Goal: Communication & Community: Answer question/provide support

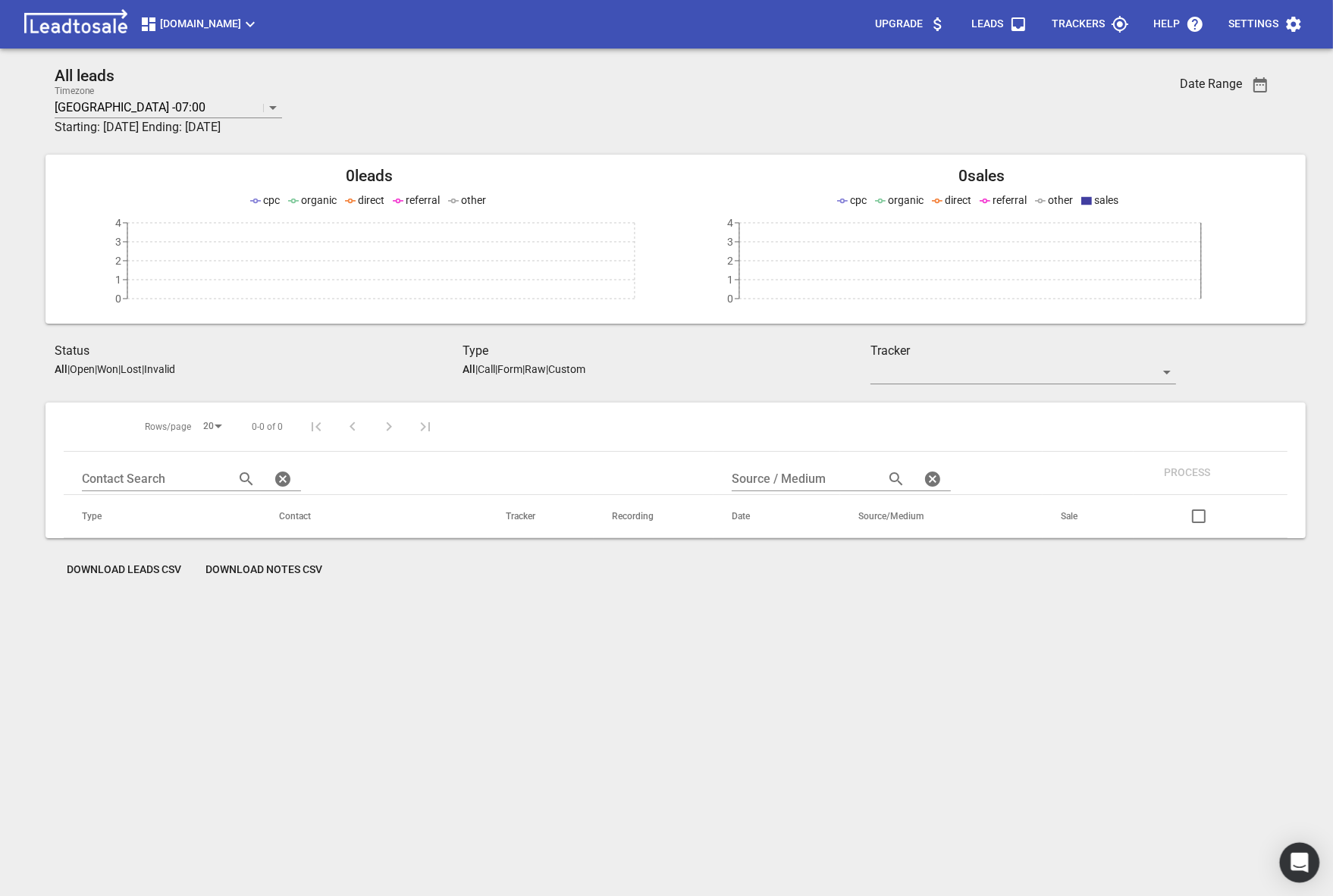
click at [1304, 866] on icon "Open Intercom Messenger" at bounding box center [1300, 863] width 19 height 19
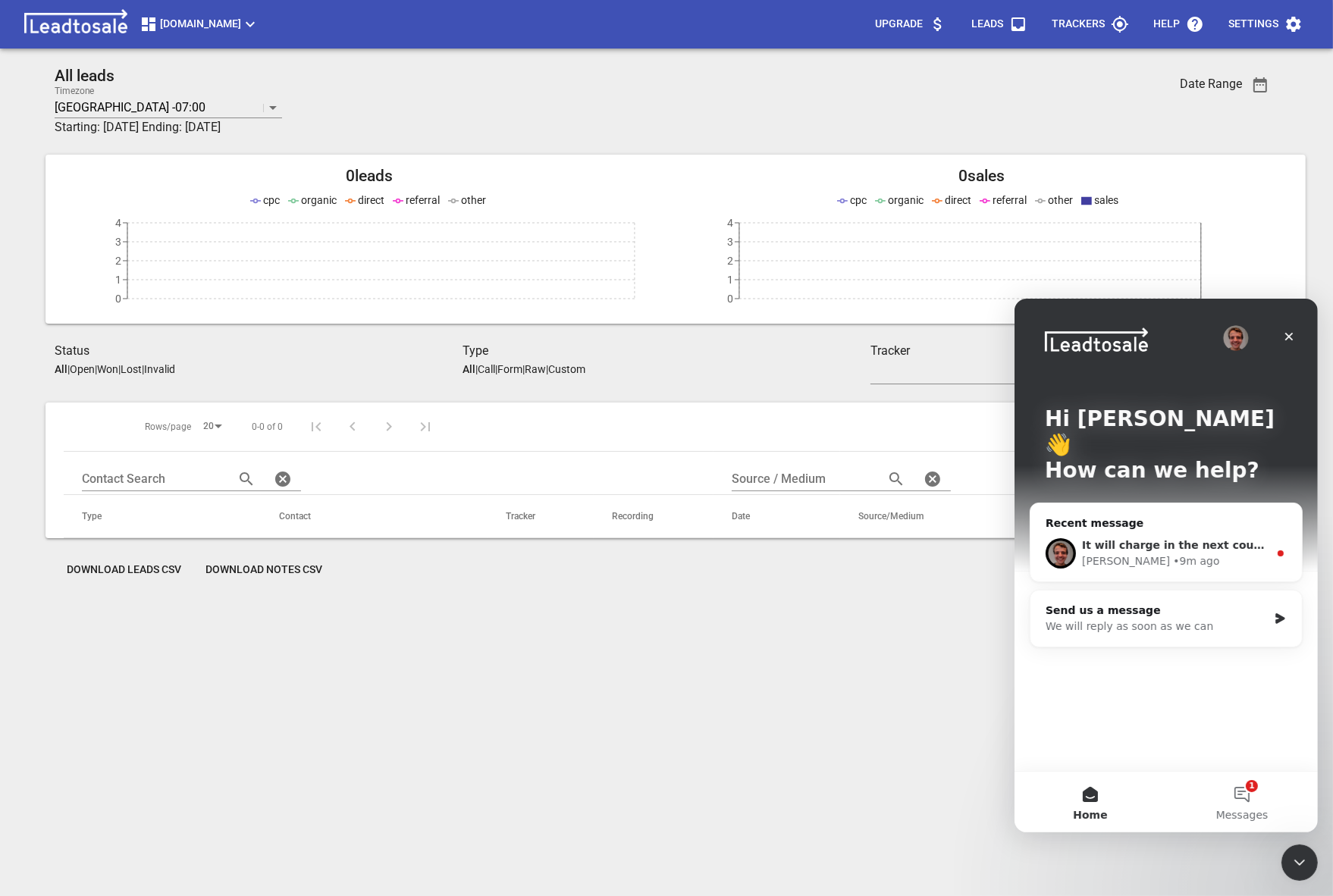
click at [1172, 553] on div "• 9m ago" at bounding box center [1195, 561] width 47 height 16
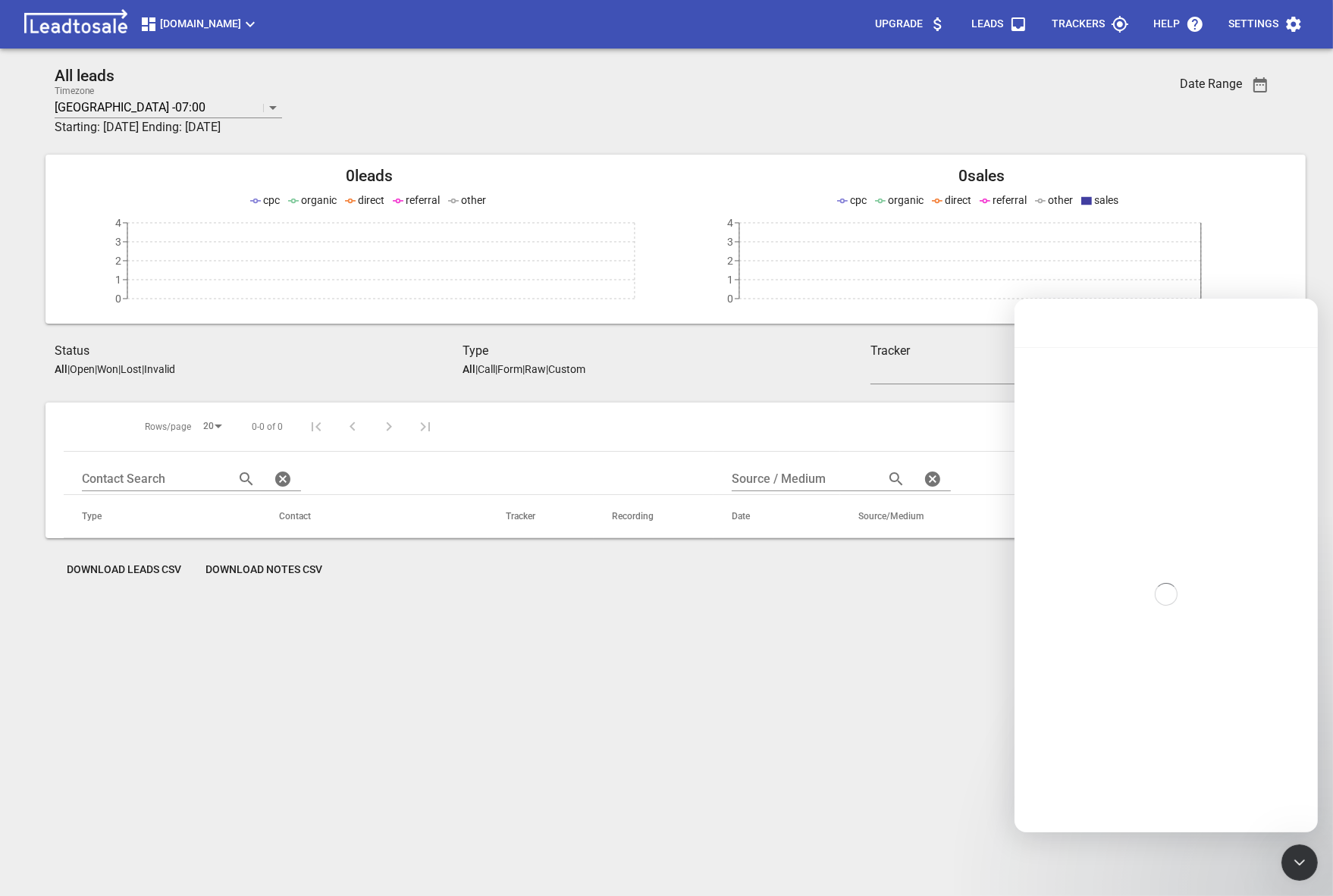
scroll to position [2, 0]
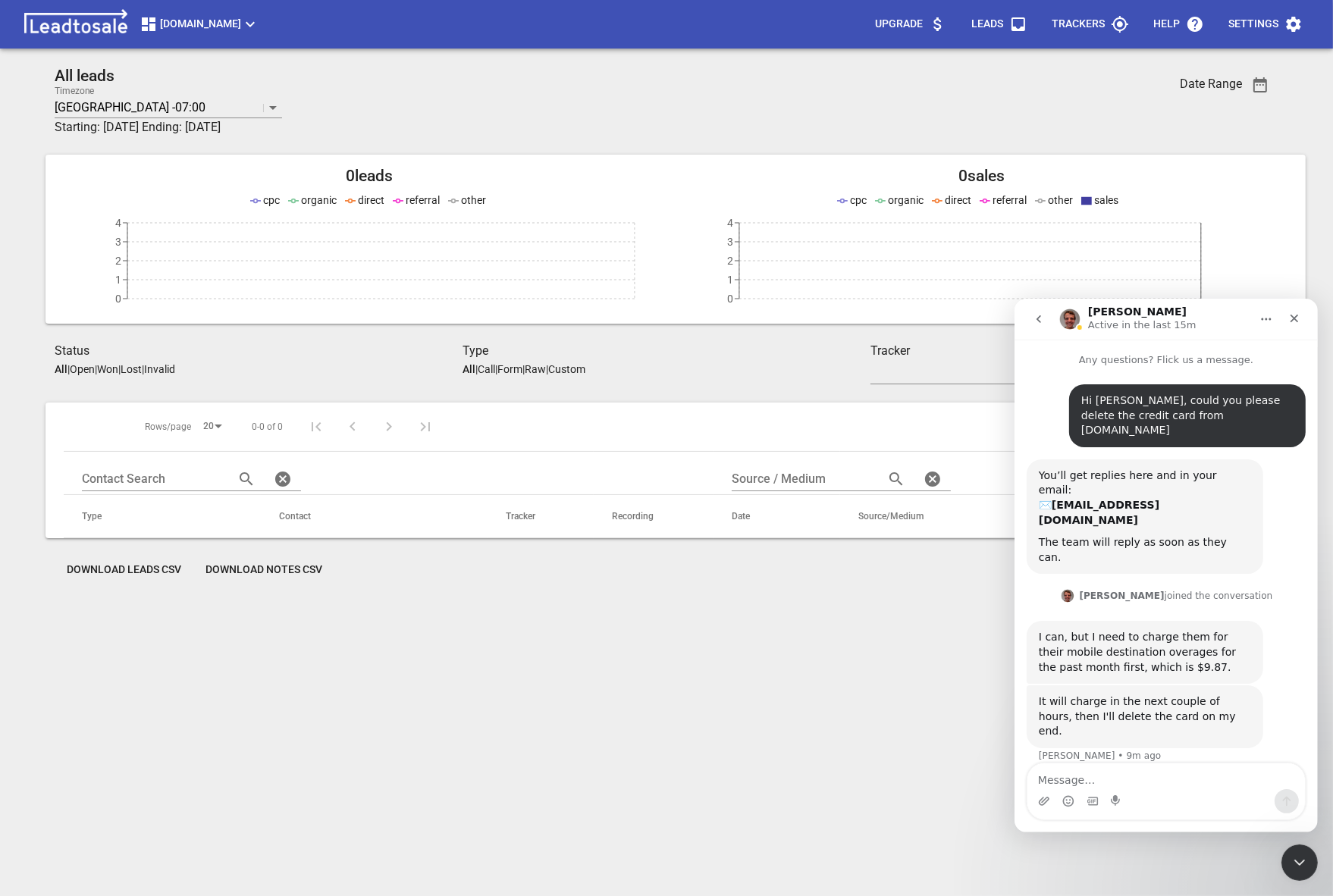
click at [1097, 768] on textarea "Message…" at bounding box center [1165, 775] width 277 height 26
type textarea "PLEASE DO NOT CHARGE"
type textarea "You can settle it with me and I can give you my card"
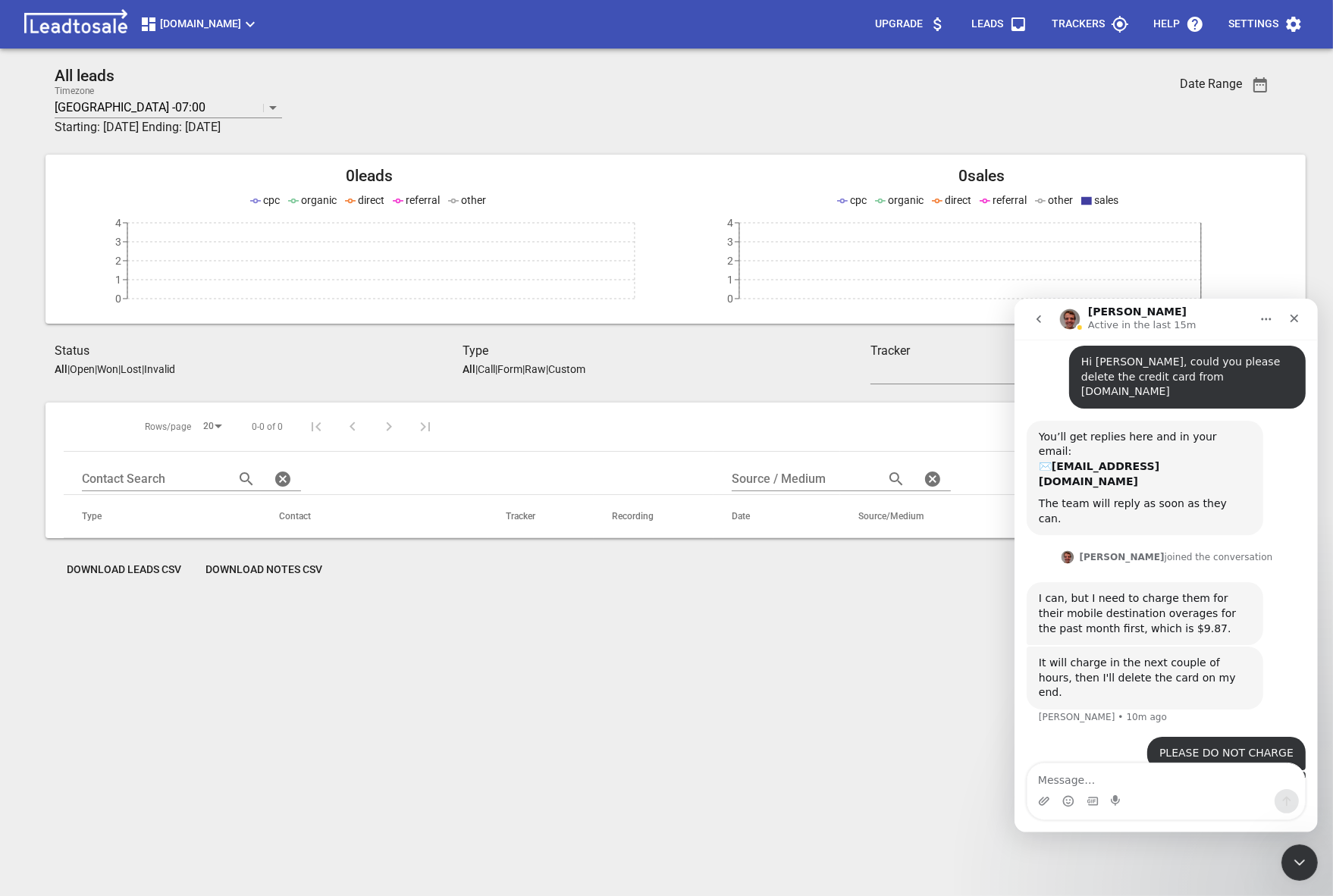
scroll to position [38, 0]
click at [1046, 769] on textarea "Message…" at bounding box center [1165, 775] width 277 height 26
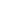
scroll to position [2, 0]
